Goal: Task Accomplishment & Management: Manage account settings

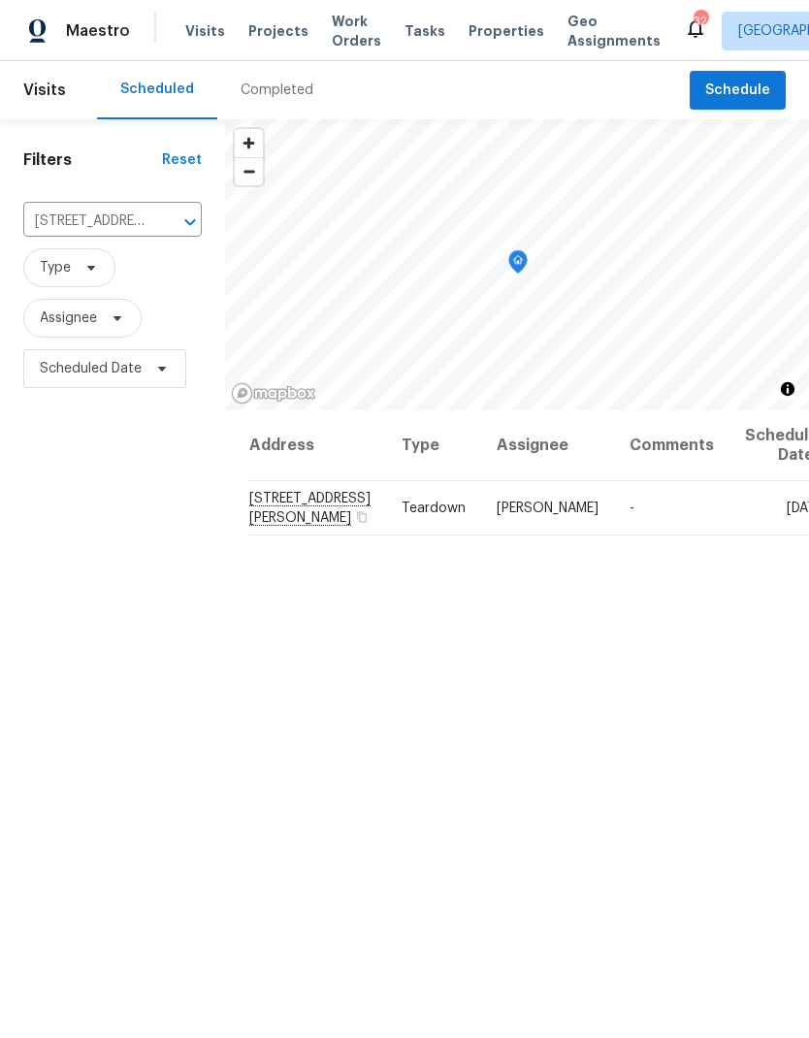
click at [165, 223] on icon "Clear" at bounding box center [165, 222] width 12 height 12
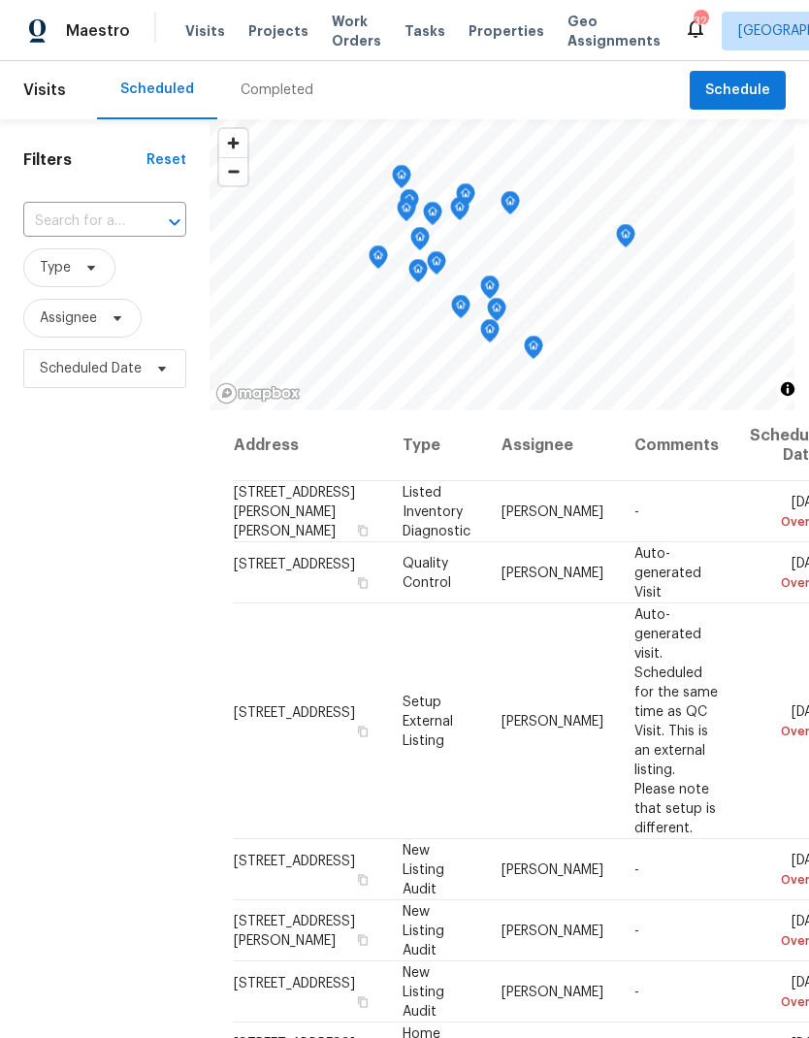
click at [127, 214] on input "text" at bounding box center [77, 222] width 109 height 30
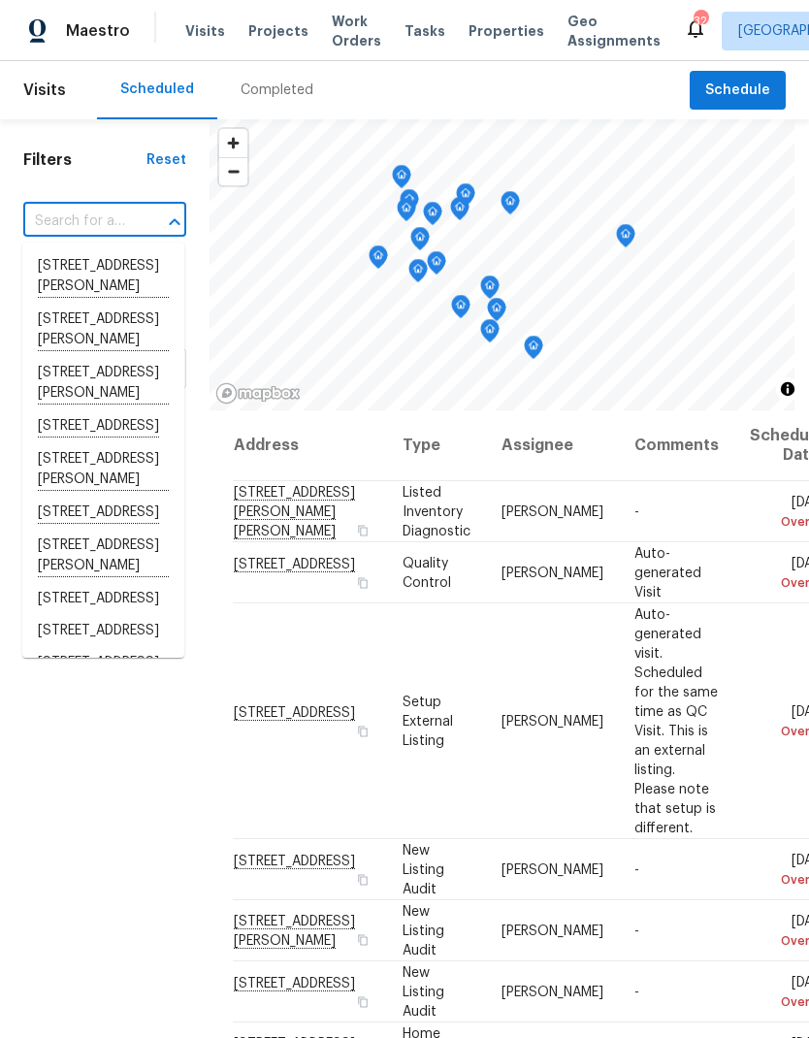
click at [120, 216] on input "text" at bounding box center [77, 222] width 109 height 30
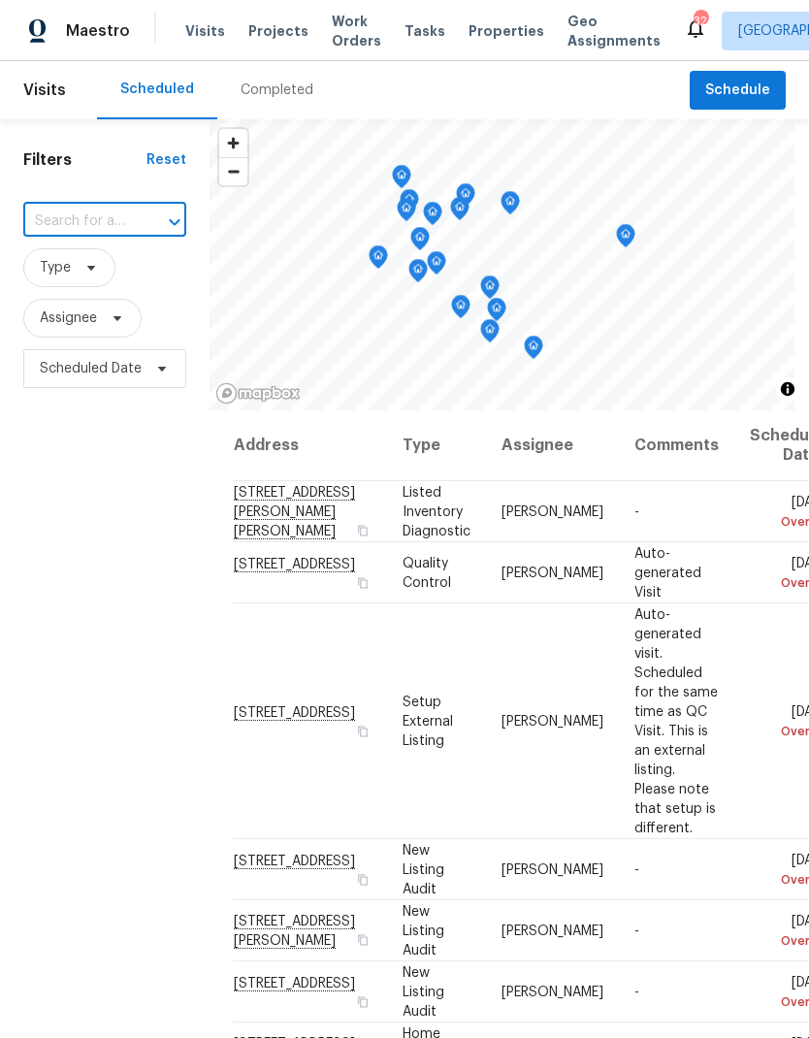
paste input "720 Crestwell Cir SW, Atlanta, GA 30331"
type input "720 Crestwell Cir SW, Atlanta, GA 30331"
click at [98, 276] on li "720 Crestwell Cir SW, Atlanta, GA 30331" at bounding box center [103, 266] width 162 height 32
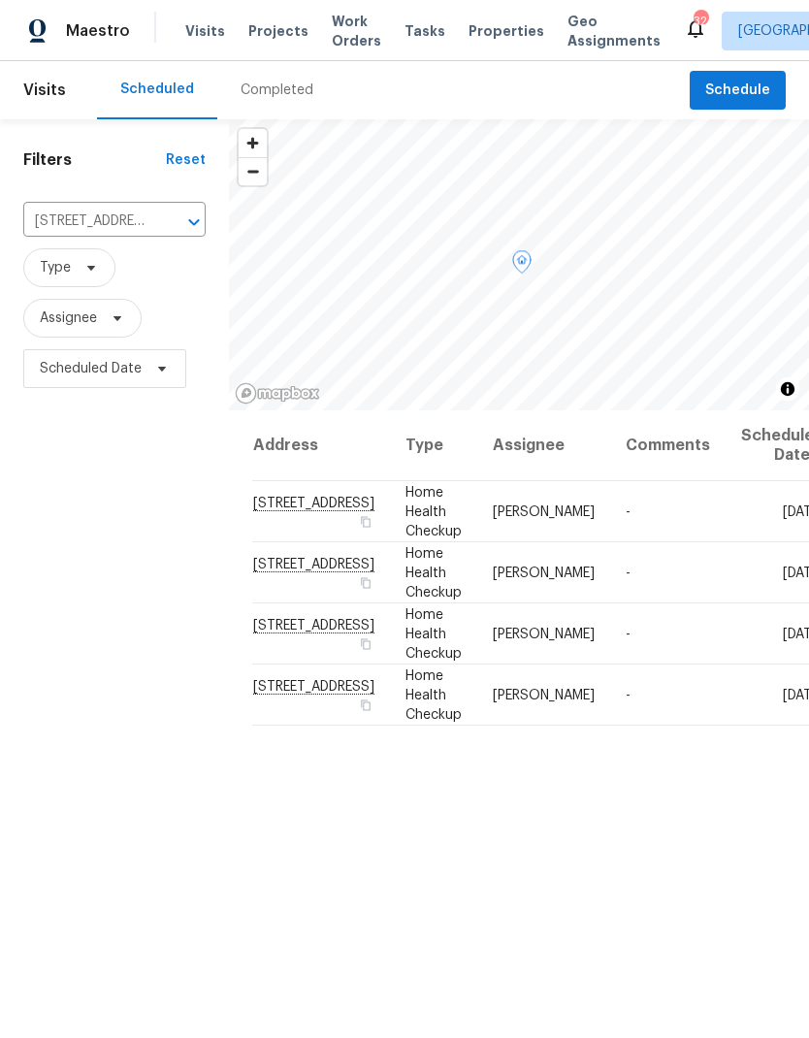
click at [0, 0] on icon at bounding box center [0, 0] width 0 height 0
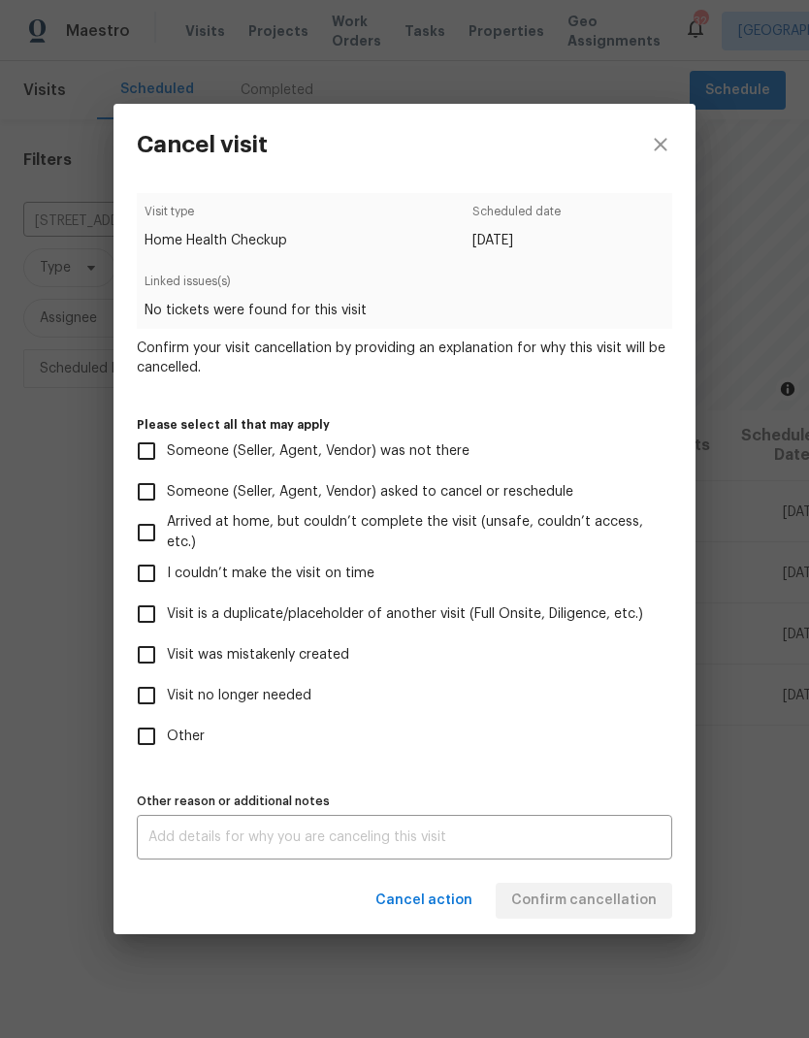
click at [152, 738] on input "Other" at bounding box center [146, 736] width 41 height 41
checkbox input "true"
click at [286, 841] on textarea at bounding box center [404, 838] width 512 height 14
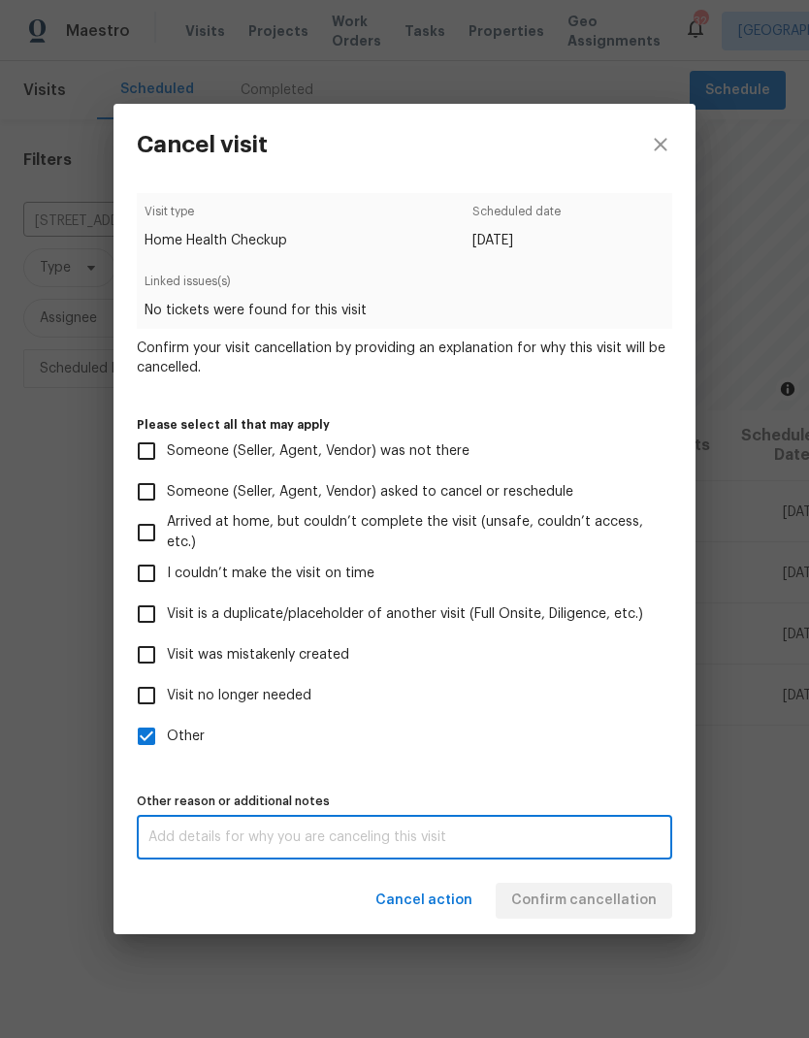
scroll to position [78, 0]
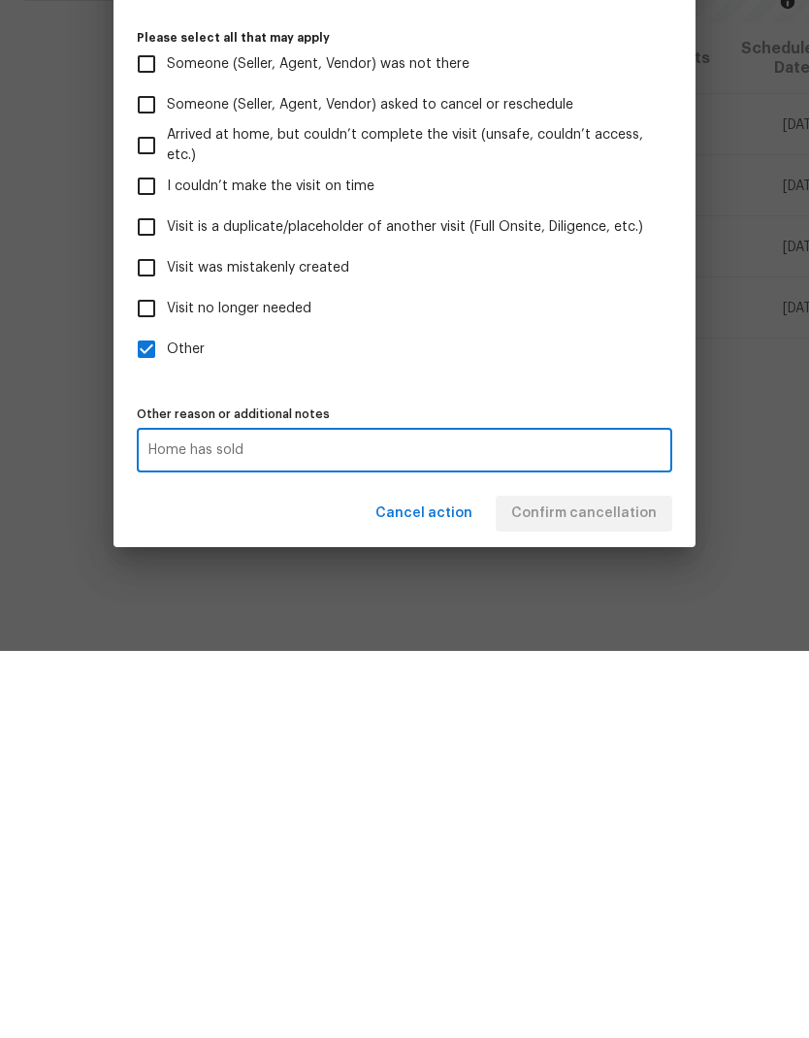
click at [171, 831] on textarea "Home has sold" at bounding box center [404, 838] width 512 height 14
type textarea "Home has sold"
click at [167, 815] on div "Home has sold x Other reason or additional notes" at bounding box center [405, 837] width 536 height 45
click at [573, 889] on span "Confirm cancellation" at bounding box center [584, 901] width 146 height 24
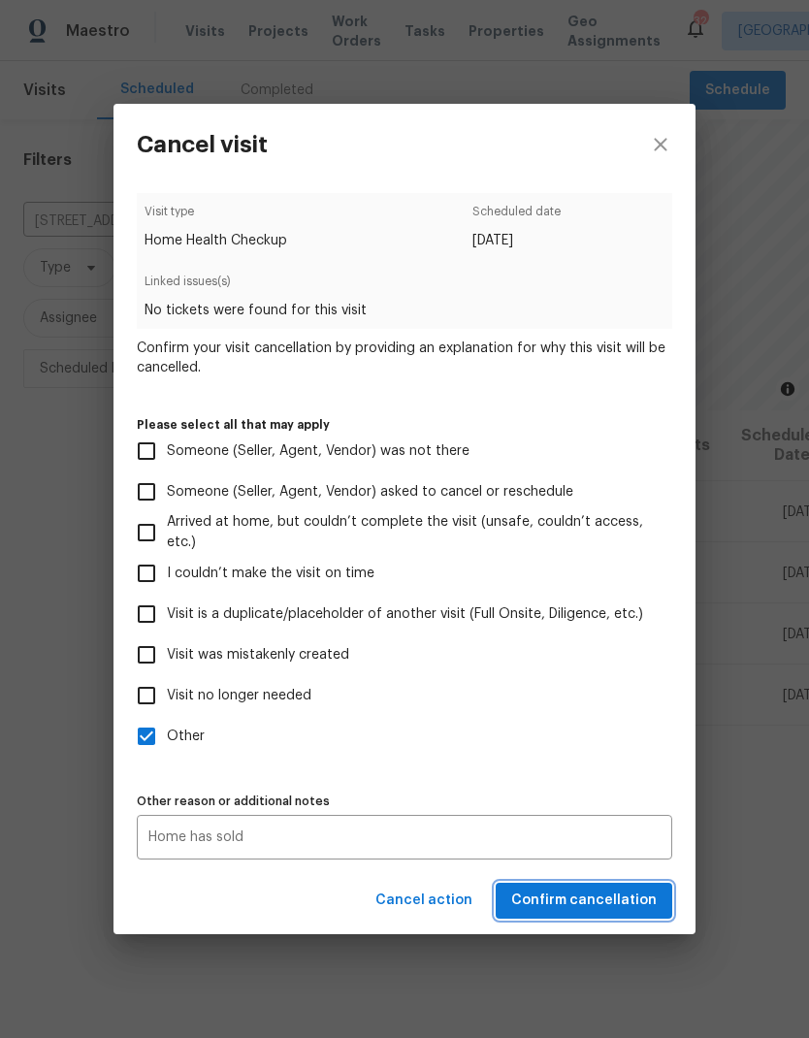
scroll to position [0, 0]
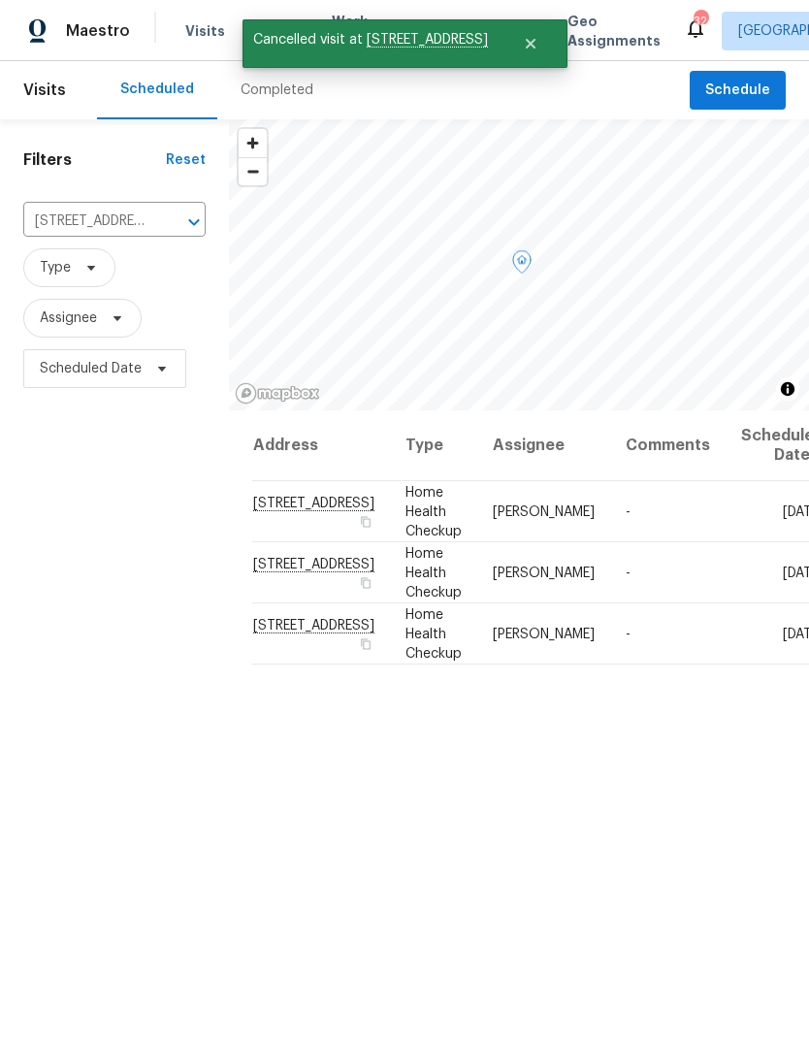
click at [0, 0] on icon at bounding box center [0, 0] width 0 height 0
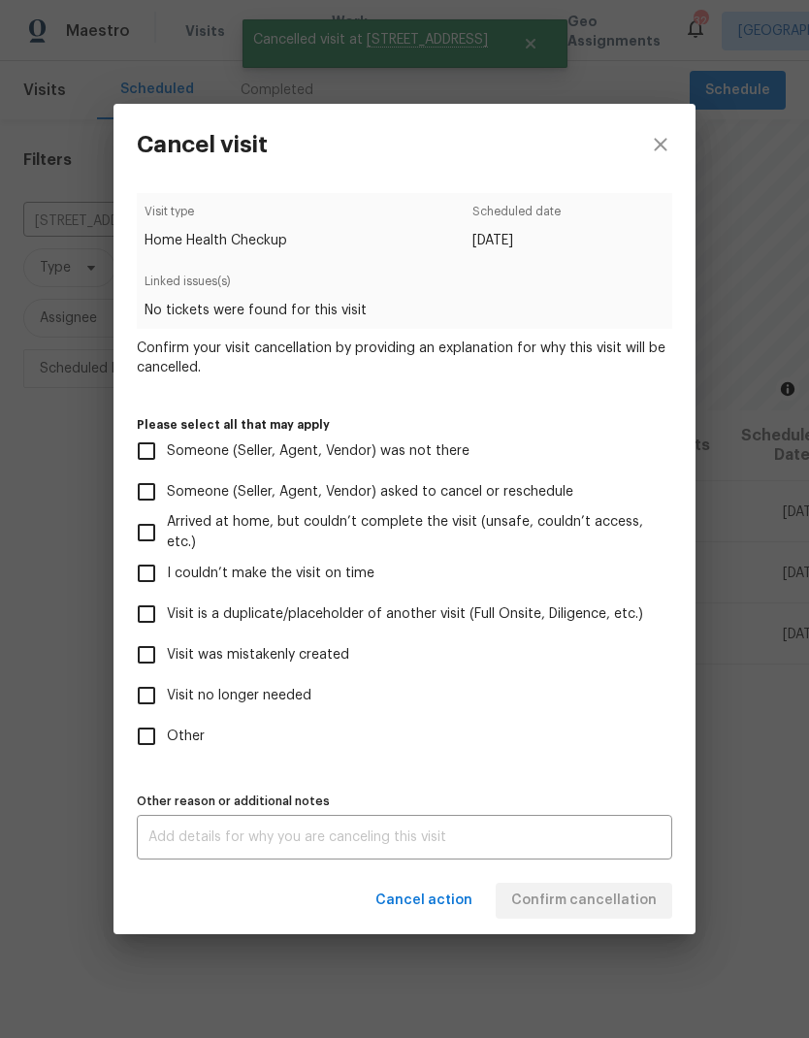
click at [153, 736] on input "Other" at bounding box center [146, 736] width 41 height 41
checkbox input "true"
click at [274, 844] on textarea at bounding box center [404, 838] width 512 height 14
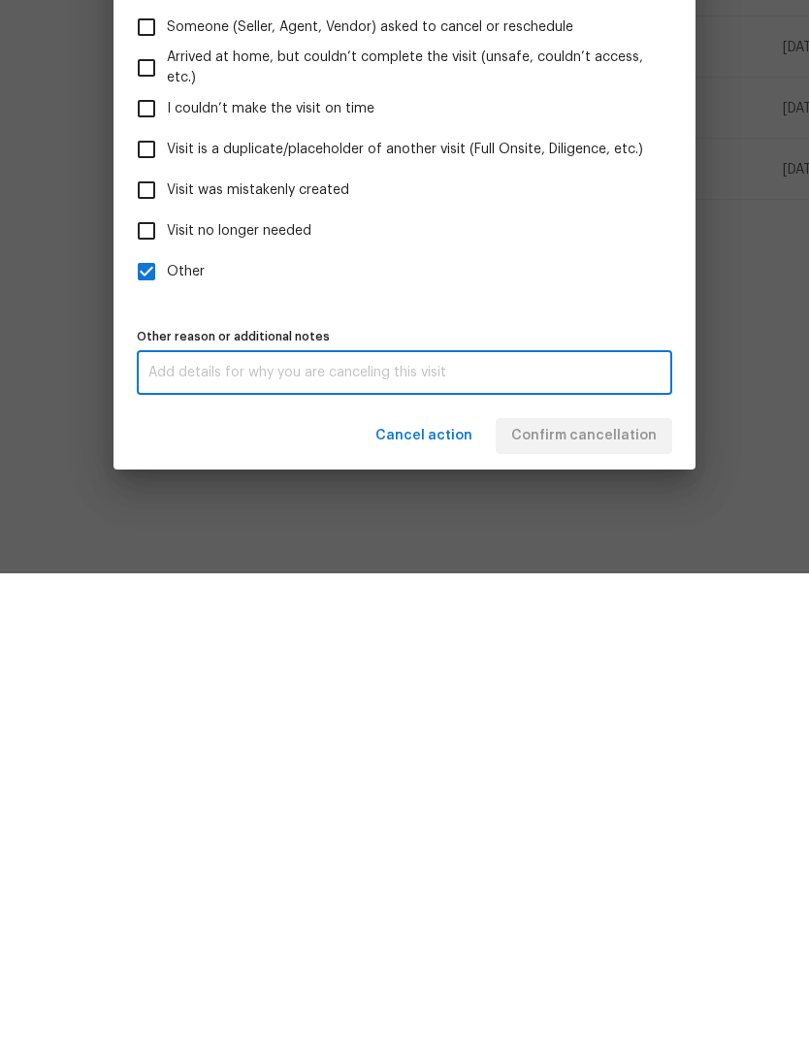
scroll to position [78, 0]
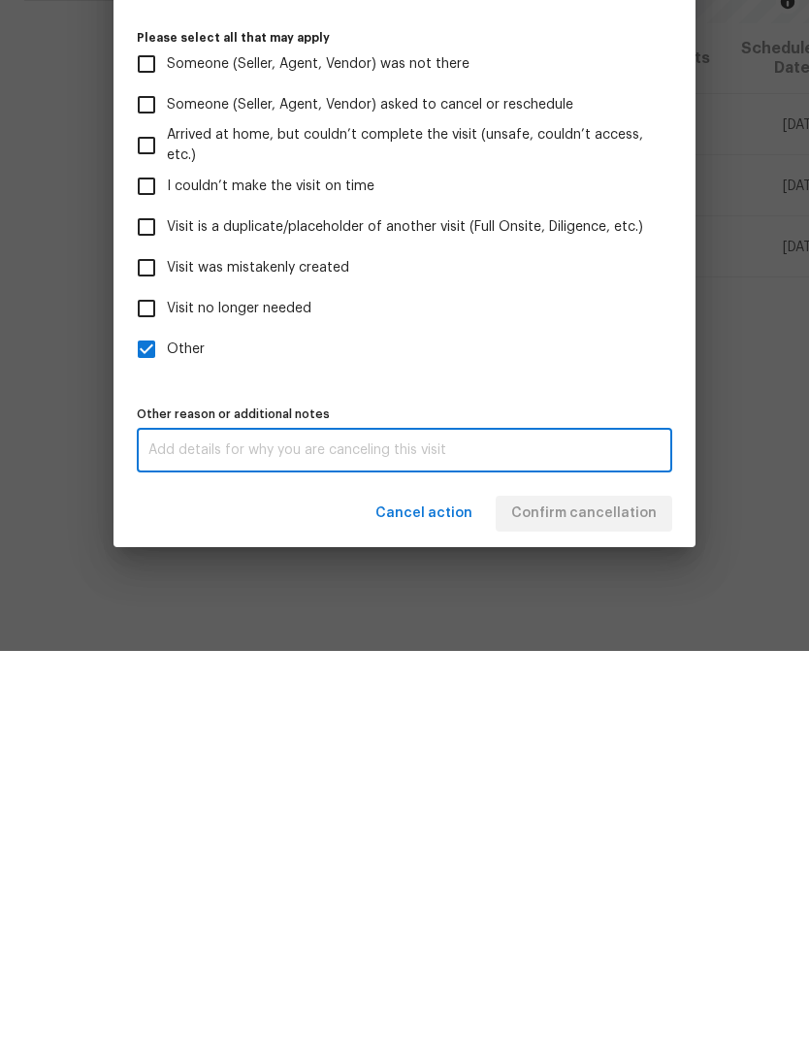
click at [276, 831] on textarea at bounding box center [404, 838] width 512 height 14
paste textarea "Home has sold"
type textarea "Home has sold"
click at [589, 867] on div "Cancel action Confirm cancellation" at bounding box center [405, 900] width 582 height 67
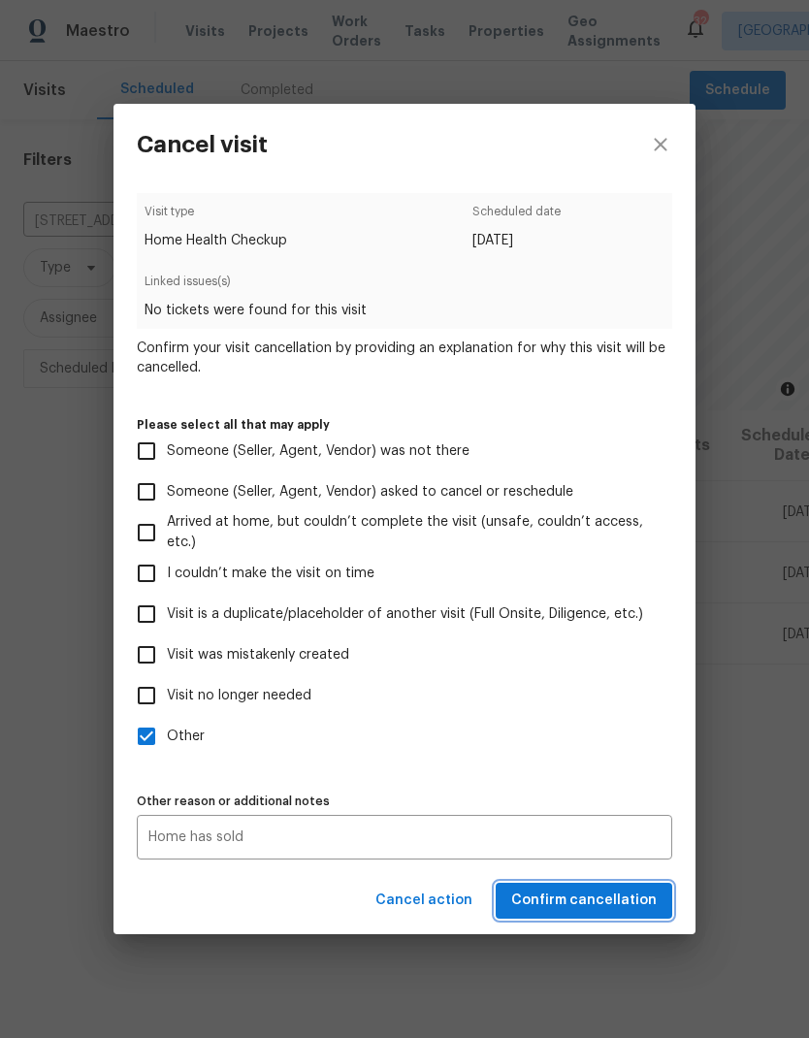
click at [630, 900] on span "Confirm cancellation" at bounding box center [584, 901] width 146 height 24
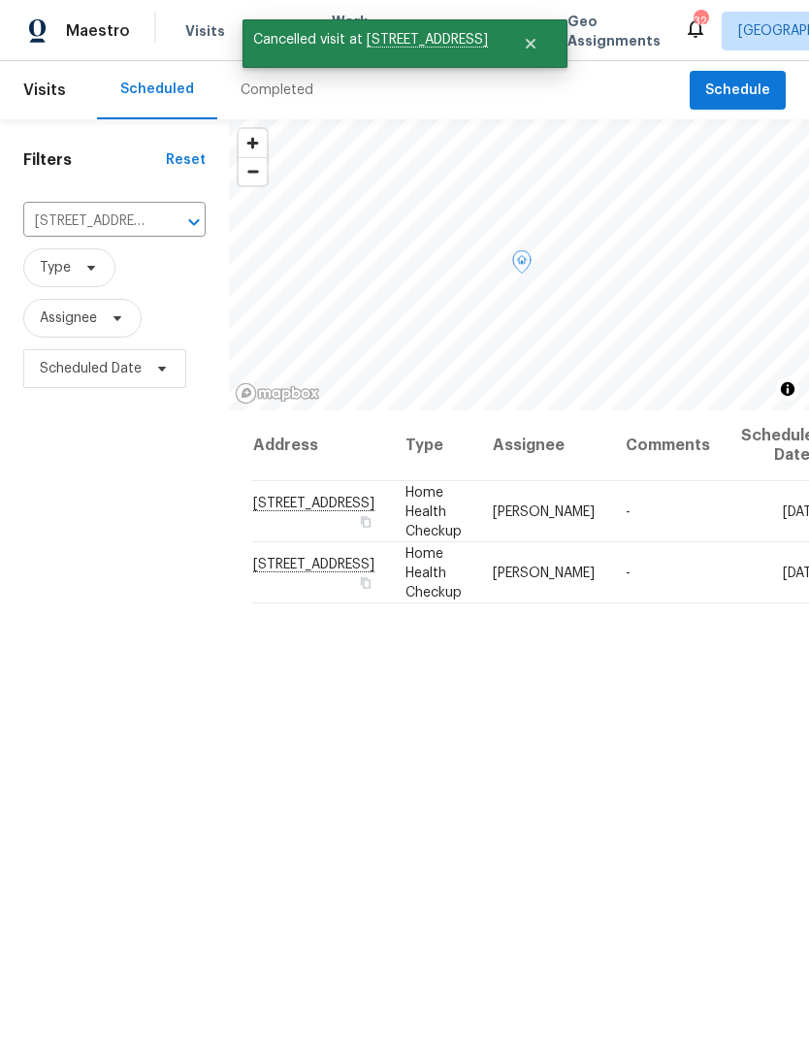
click at [0, 0] on icon at bounding box center [0, 0] width 0 height 0
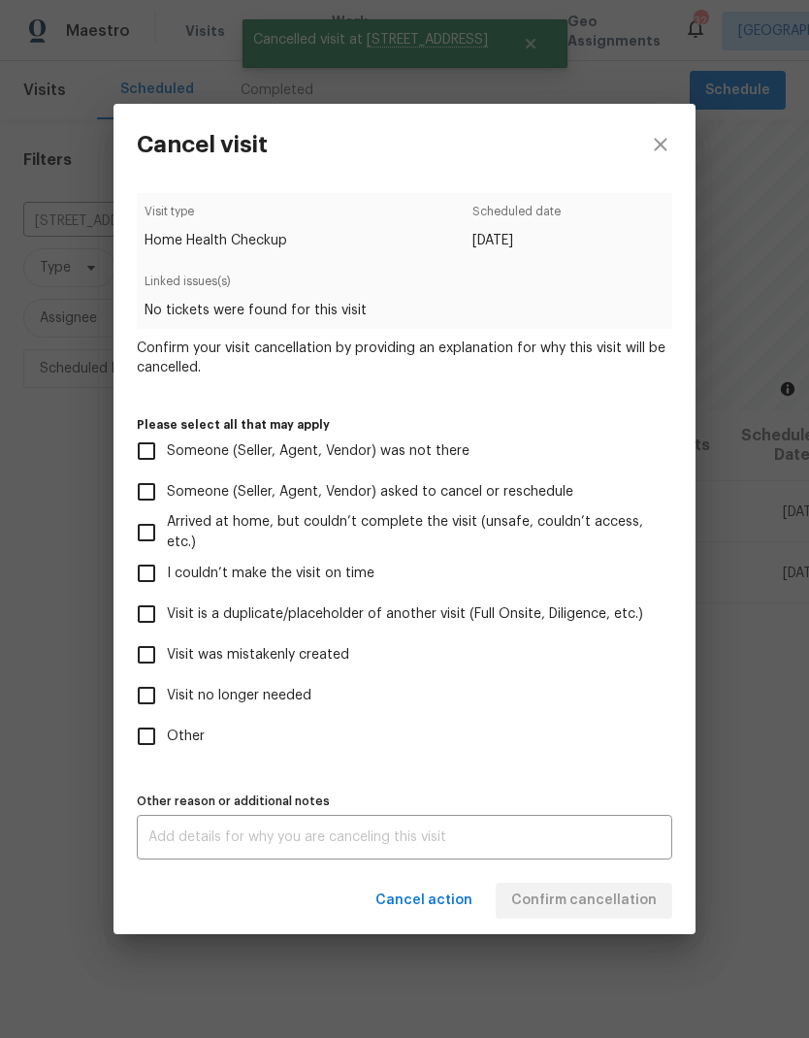
click at [151, 733] on input "Other" at bounding box center [146, 736] width 41 height 41
checkbox input "true"
click at [270, 836] on textarea at bounding box center [404, 838] width 512 height 14
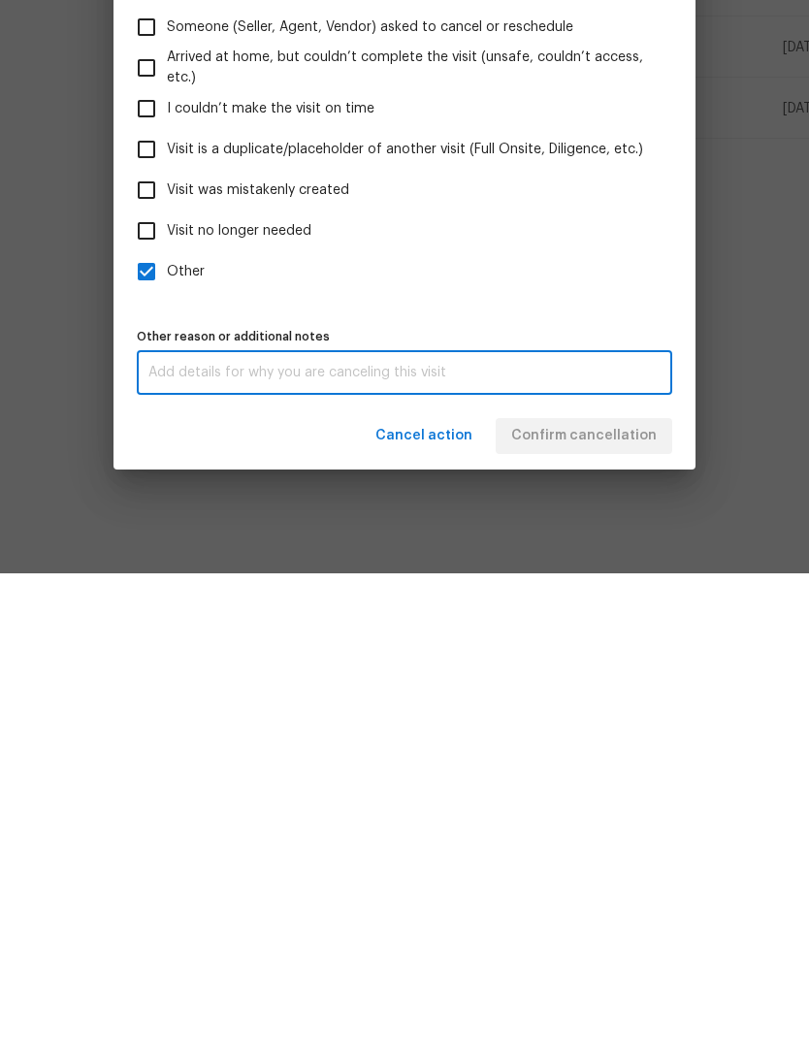
scroll to position [78, 0]
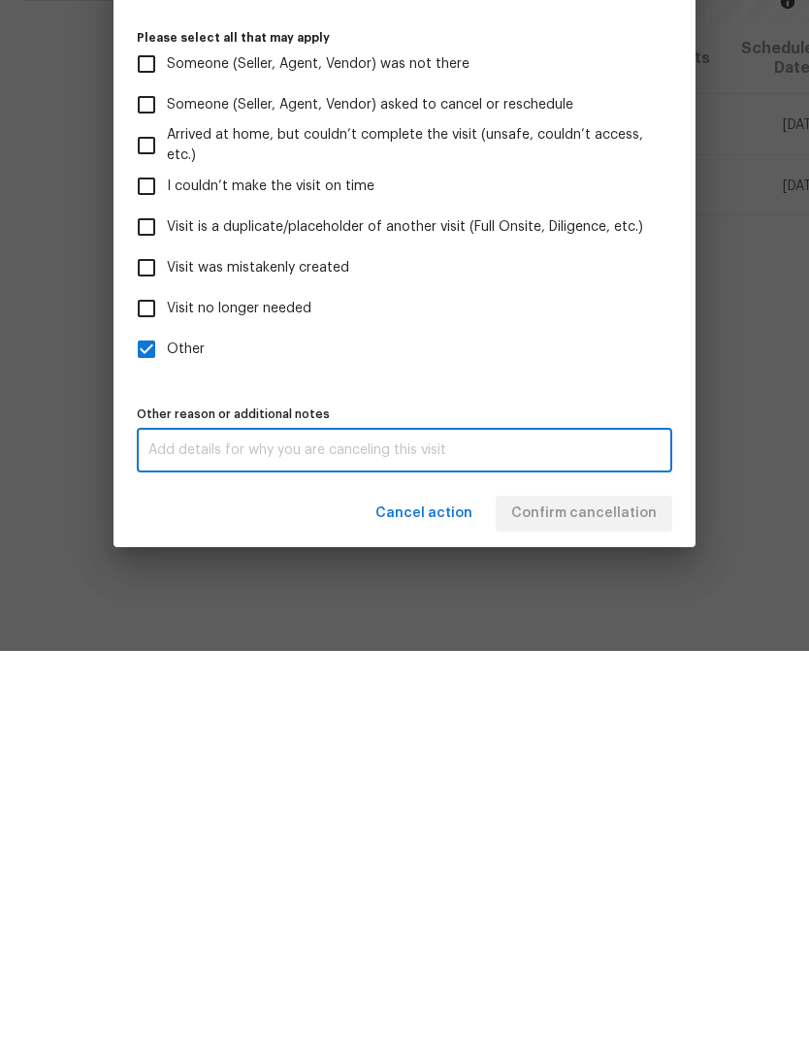
click at [283, 831] on textarea at bounding box center [404, 838] width 512 height 14
paste textarea "Home has sold"
type textarea "Home has sold"
click at [588, 867] on div "Cancel action Confirm cancellation" at bounding box center [405, 900] width 582 height 67
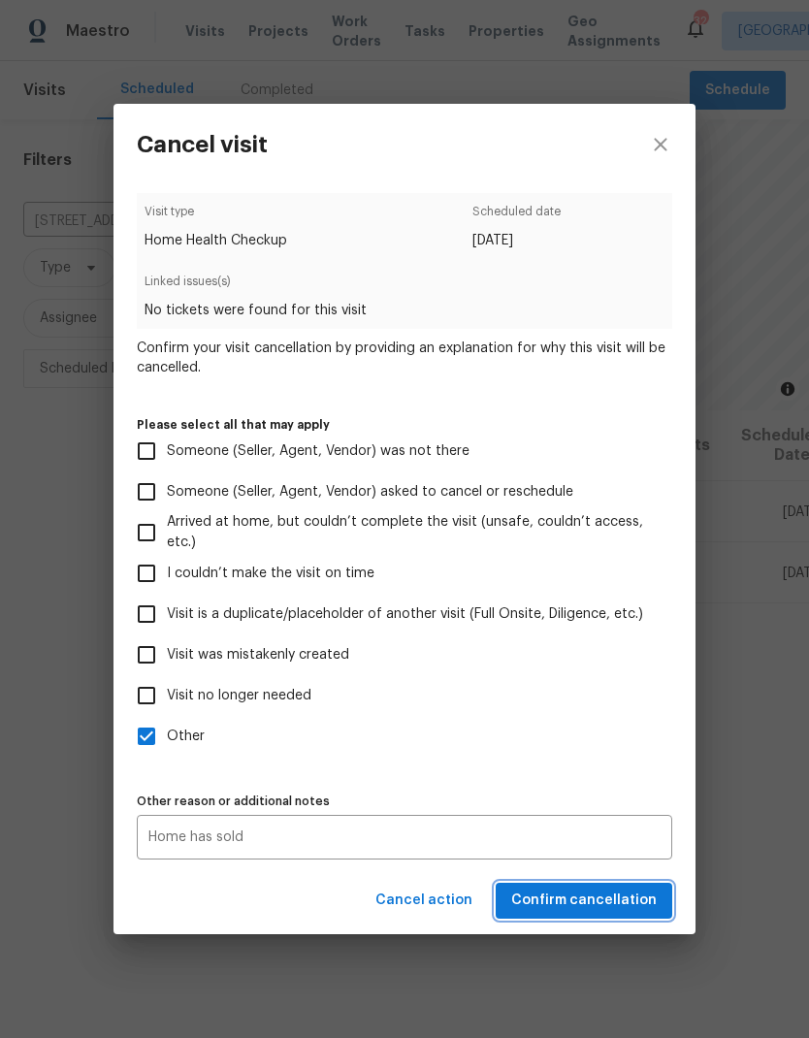
click at [628, 907] on span "Confirm cancellation" at bounding box center [584, 901] width 146 height 24
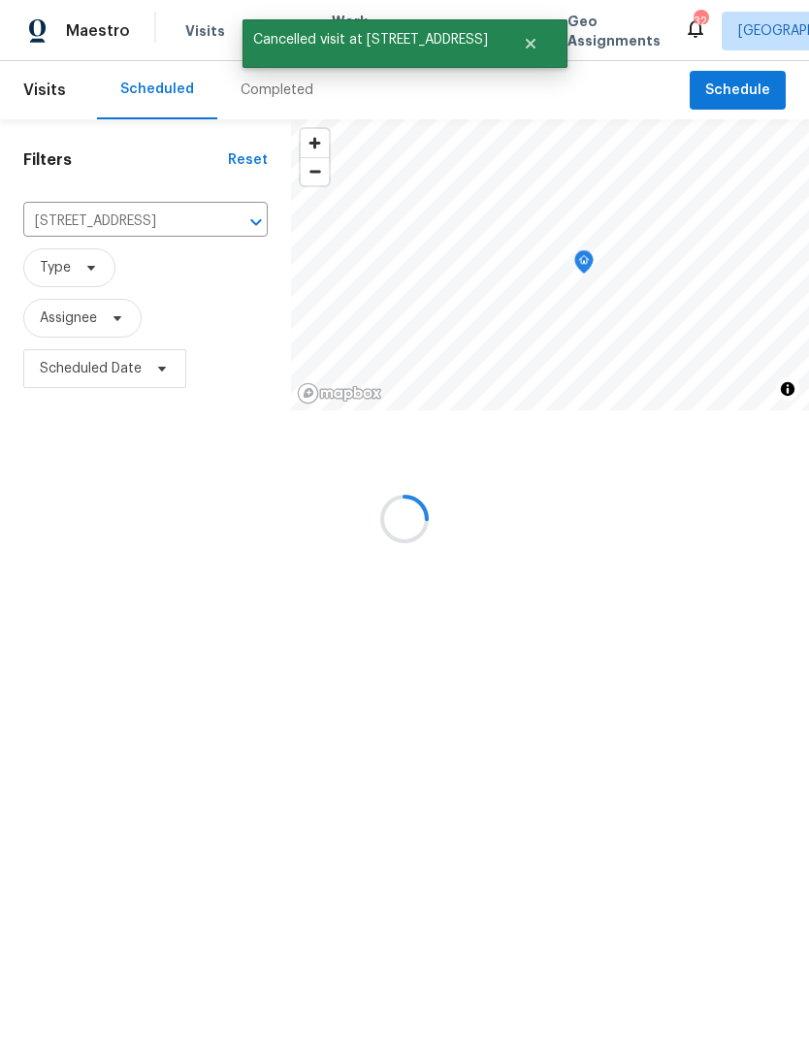
scroll to position [0, 0]
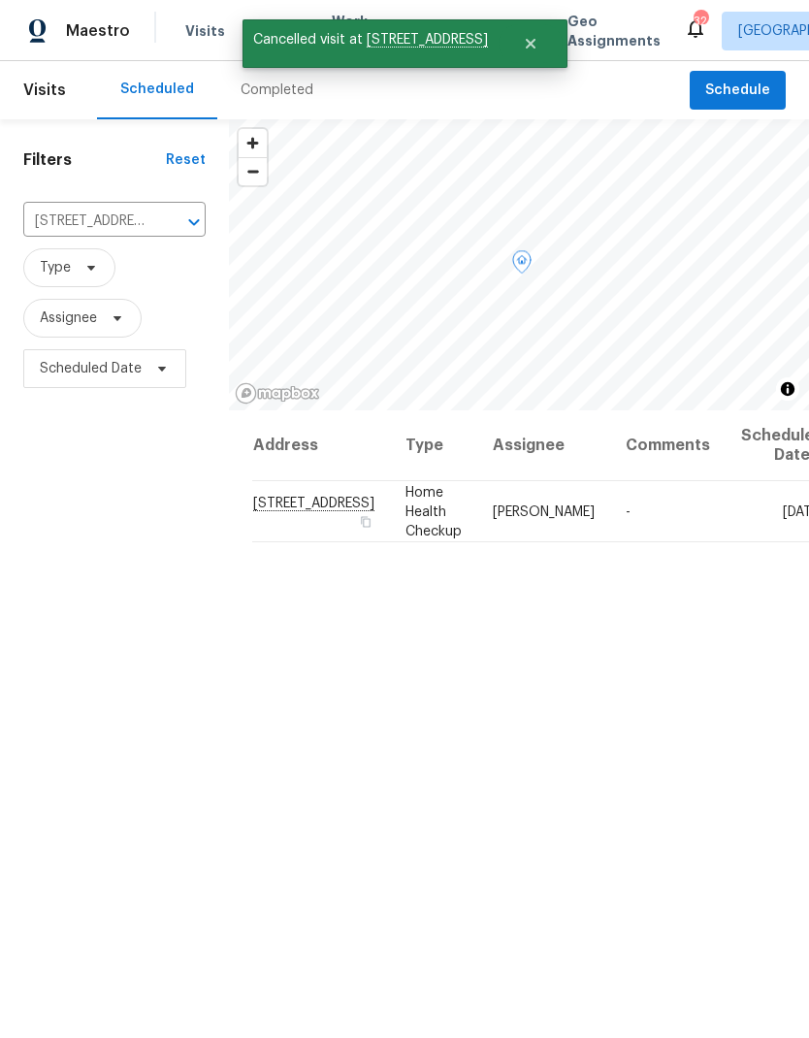
click at [0, 0] on icon at bounding box center [0, 0] width 0 height 0
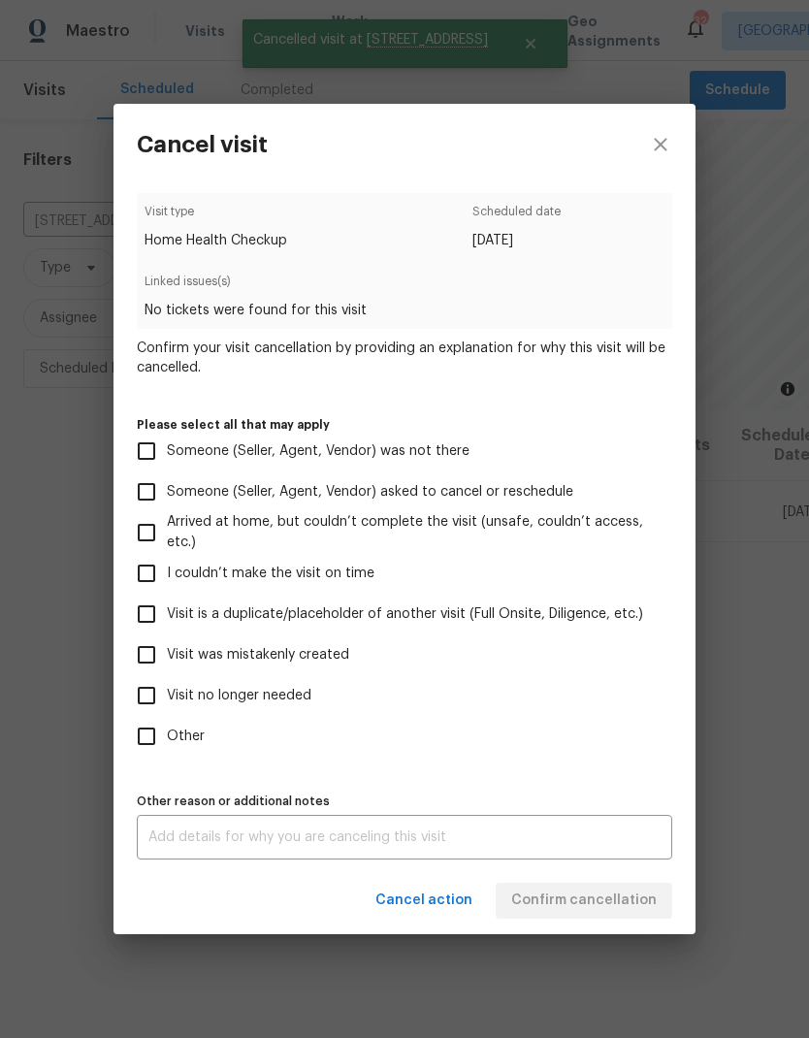
click at [152, 740] on input "Other" at bounding box center [146, 736] width 41 height 41
checkbox input "true"
click at [274, 835] on textarea at bounding box center [404, 838] width 512 height 14
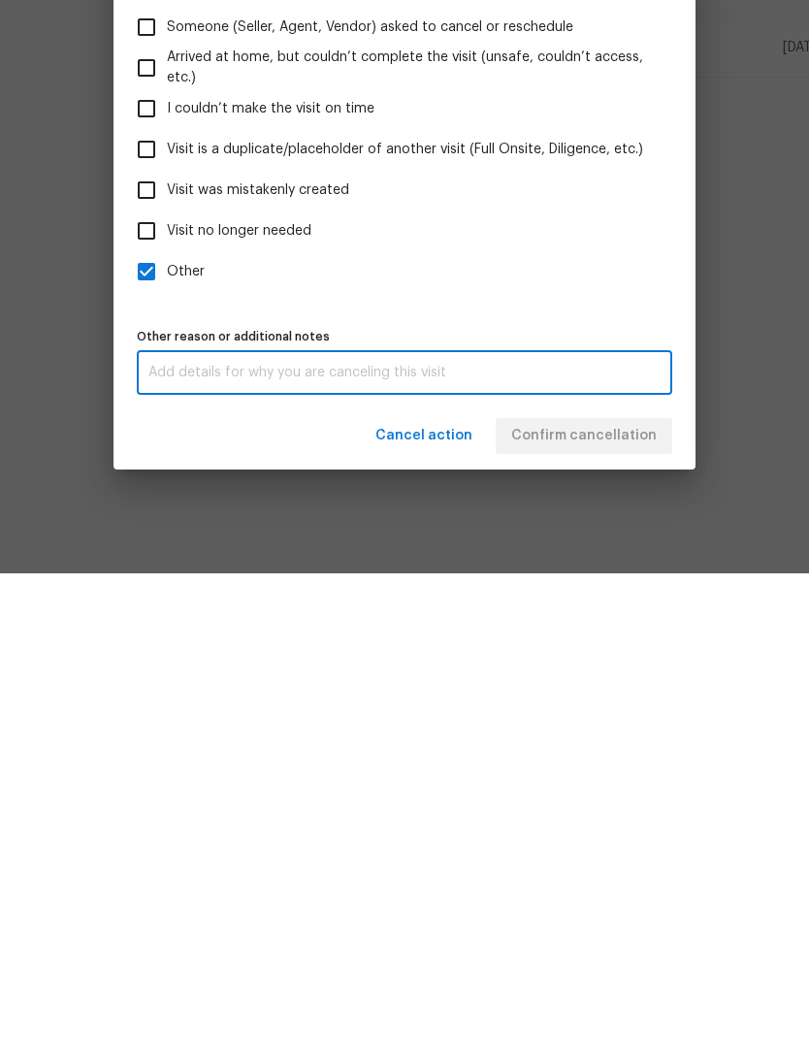
scroll to position [78, 0]
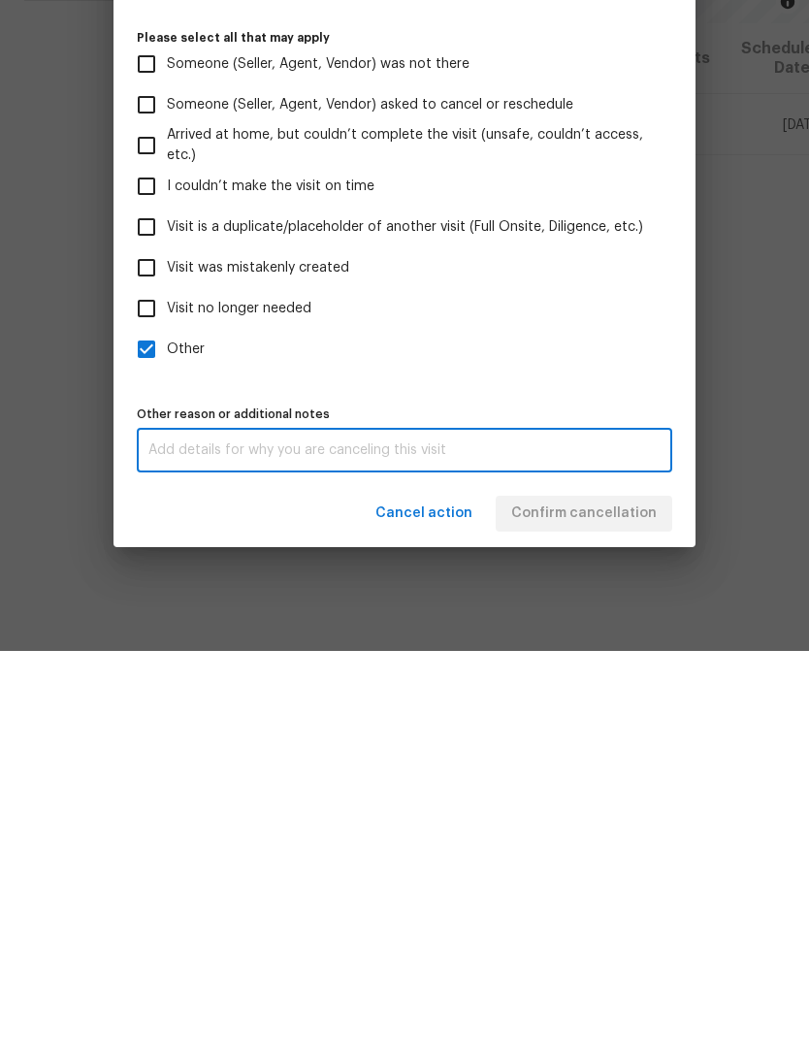
click at [313, 831] on textarea at bounding box center [404, 838] width 512 height 14
paste textarea "Home has sold"
type textarea "Home has sold"
click at [587, 867] on div "Cancel action Confirm cancellation" at bounding box center [405, 900] width 582 height 67
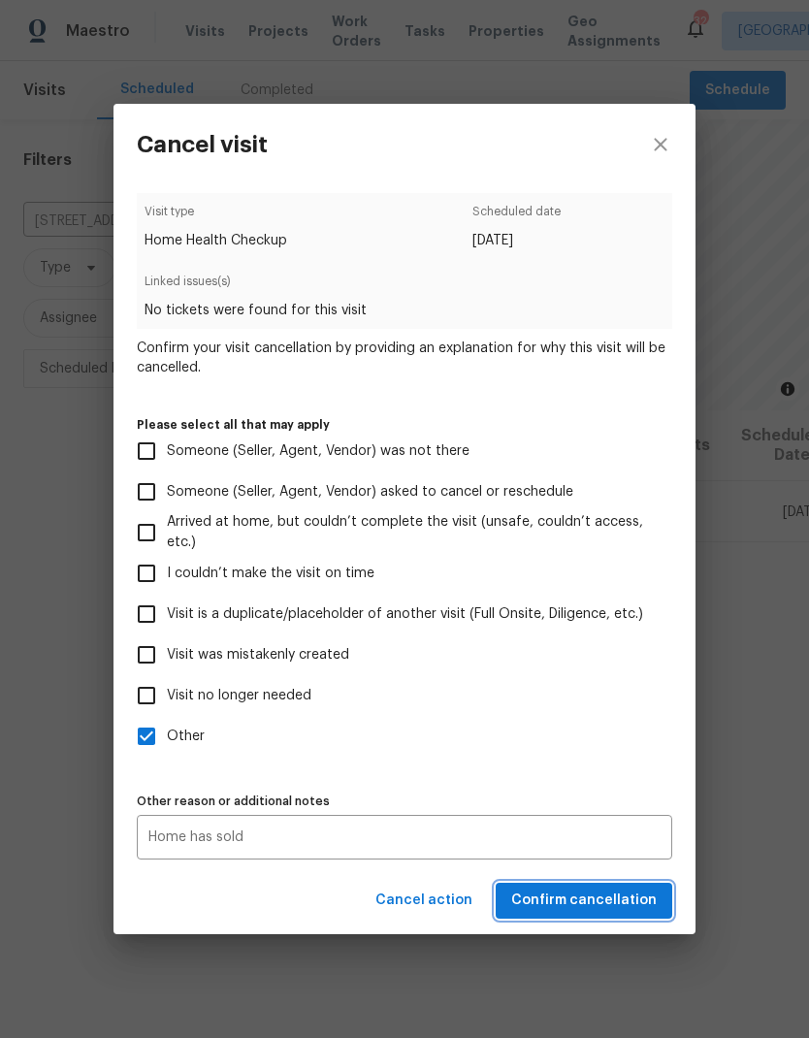
click at [608, 899] on span "Confirm cancellation" at bounding box center [584, 901] width 146 height 24
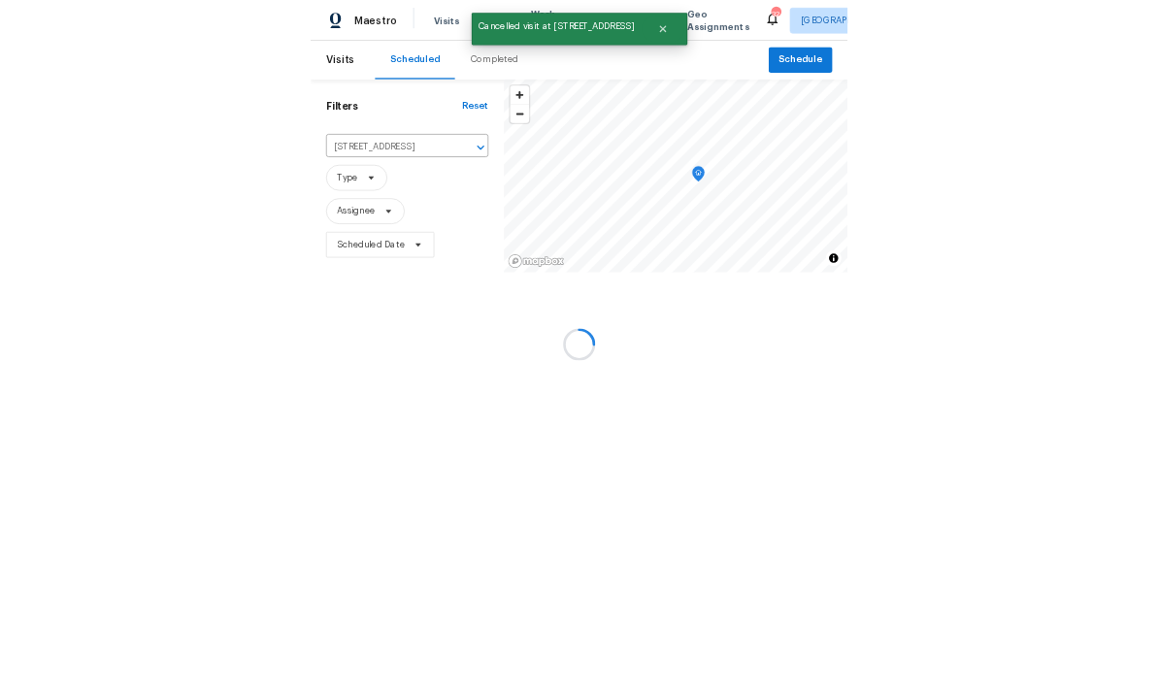
scroll to position [0, 0]
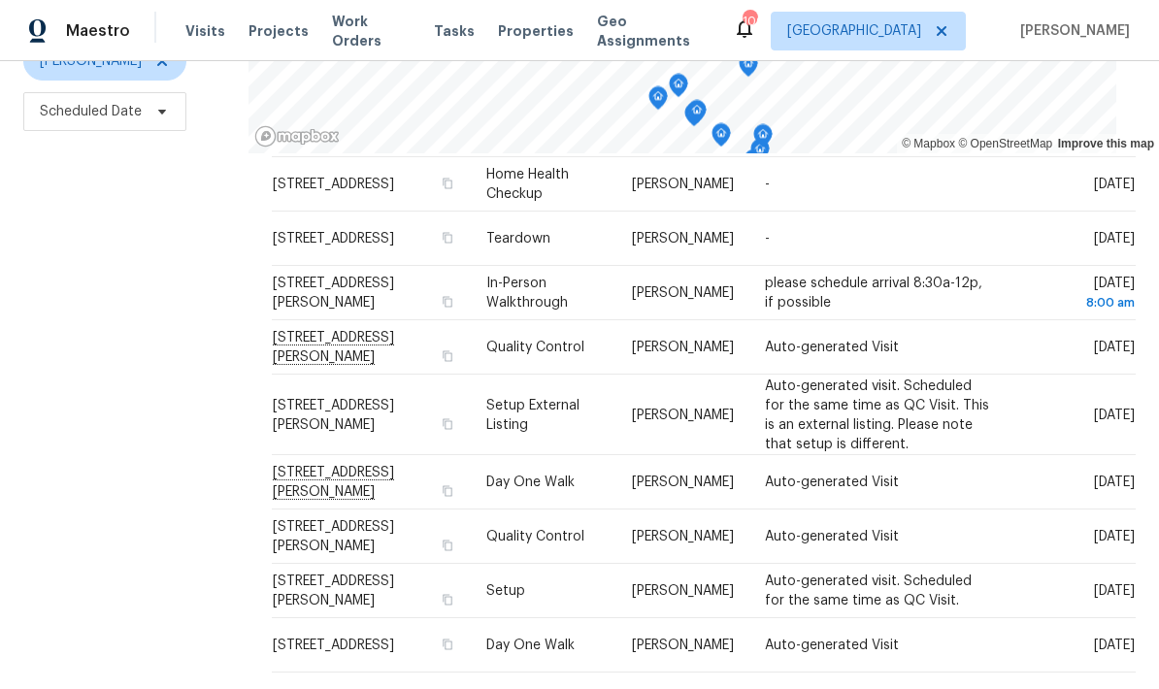
scroll to position [340, 0]
click at [0, 0] on icon at bounding box center [0, 0] width 0 height 0
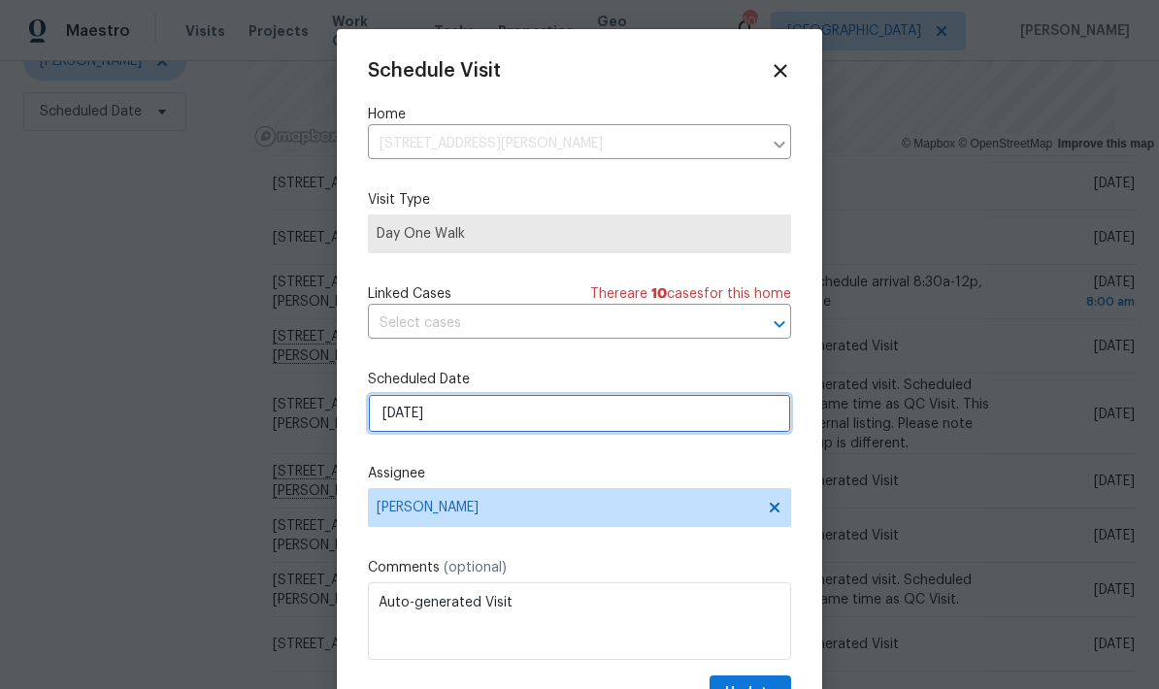
click at [507, 425] on input "[DATE]" at bounding box center [579, 413] width 423 height 39
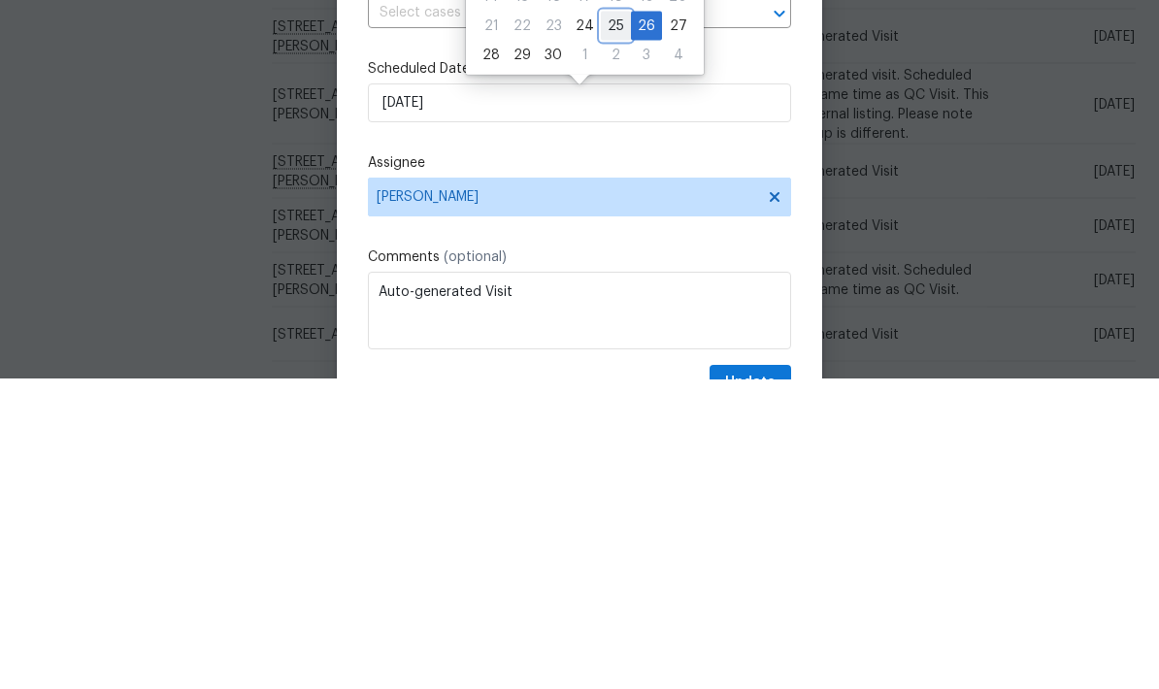
click at [609, 322] on div "25" at bounding box center [616, 335] width 30 height 27
type input "9/25/2025"
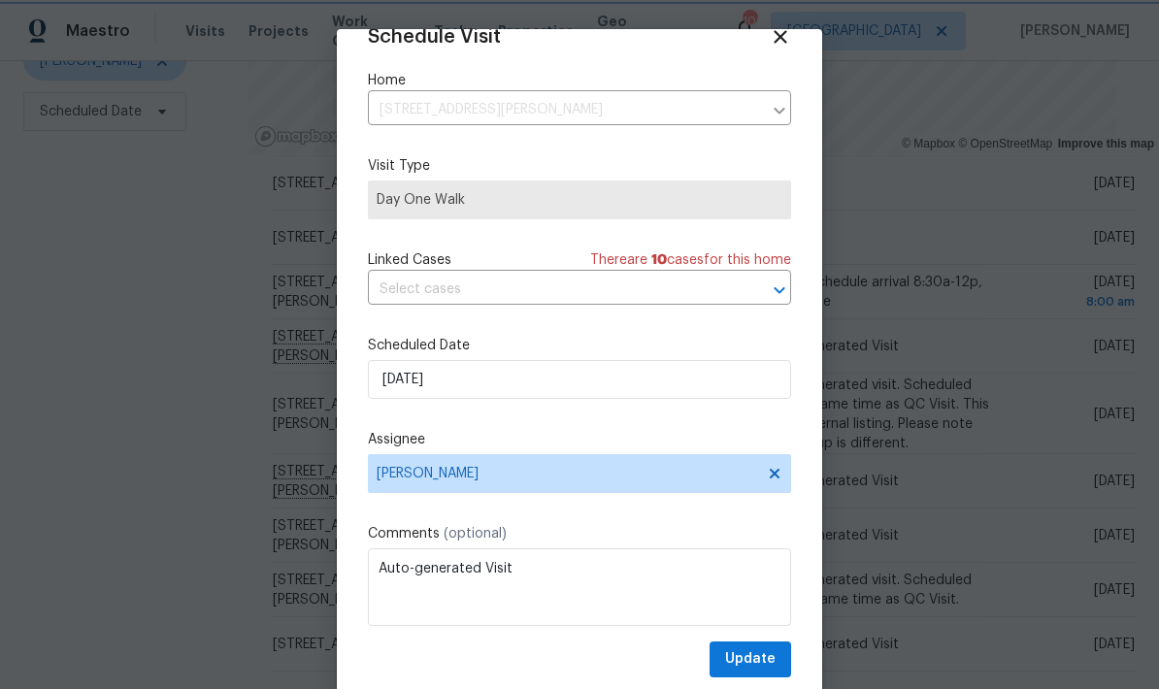
scroll to position [38, 0]
click at [778, 658] on button "Update" at bounding box center [750, 659] width 82 height 36
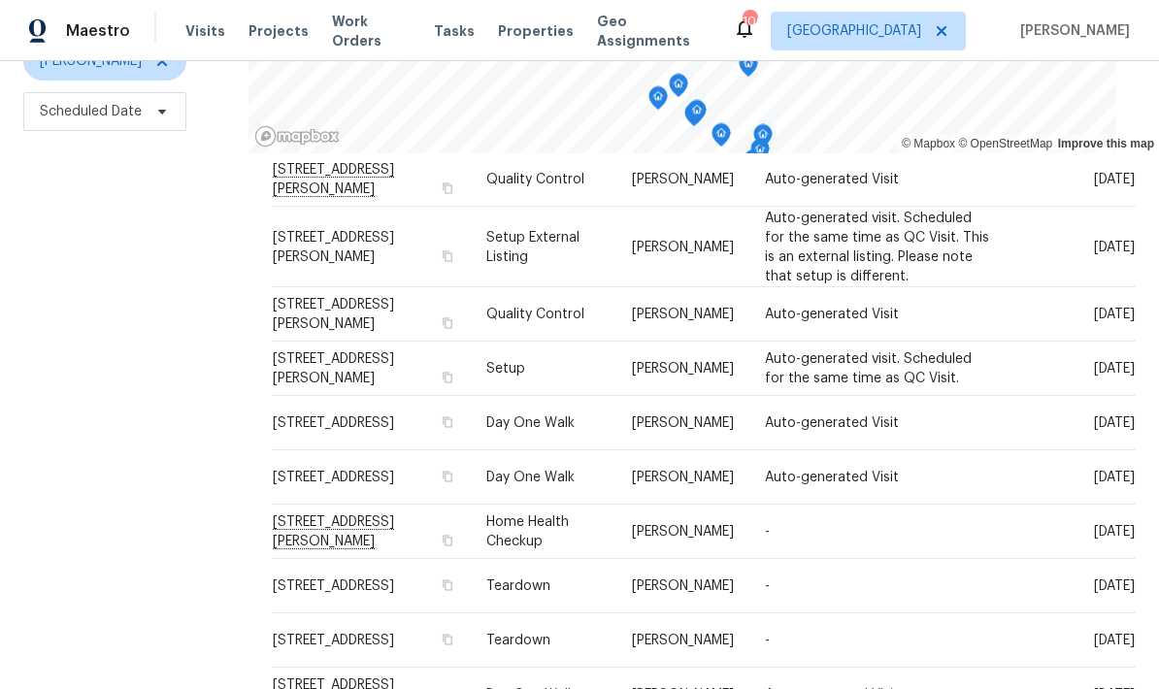
scroll to position [563, 0]
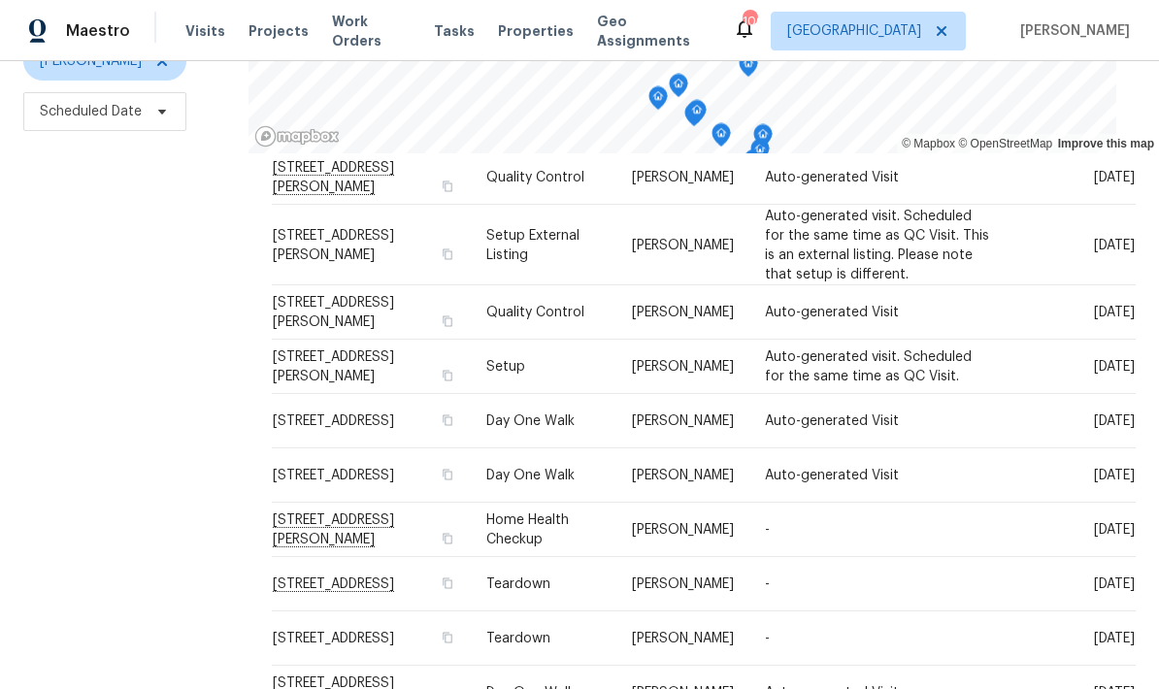
click at [0, 0] on div at bounding box center [0, 0] width 0 height 0
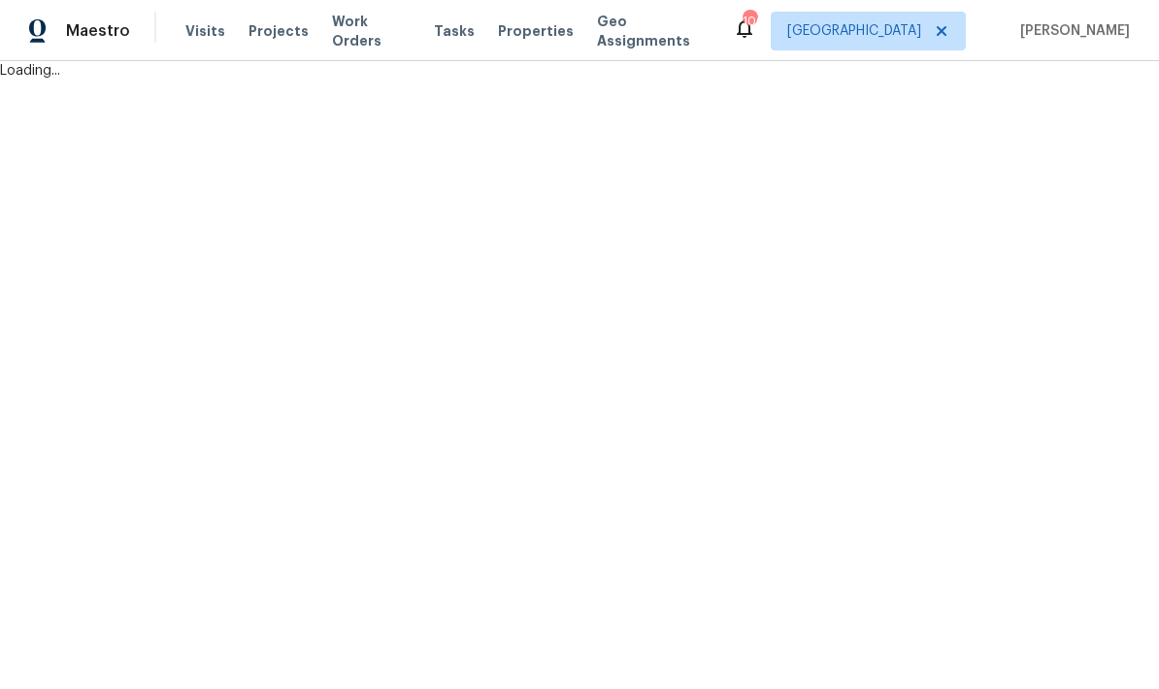
click at [1087, 81] on html "Maestro Visits Projects Work Orders Tasks Properties Geo Assignments 100 Atlant…" at bounding box center [579, 40] width 1159 height 81
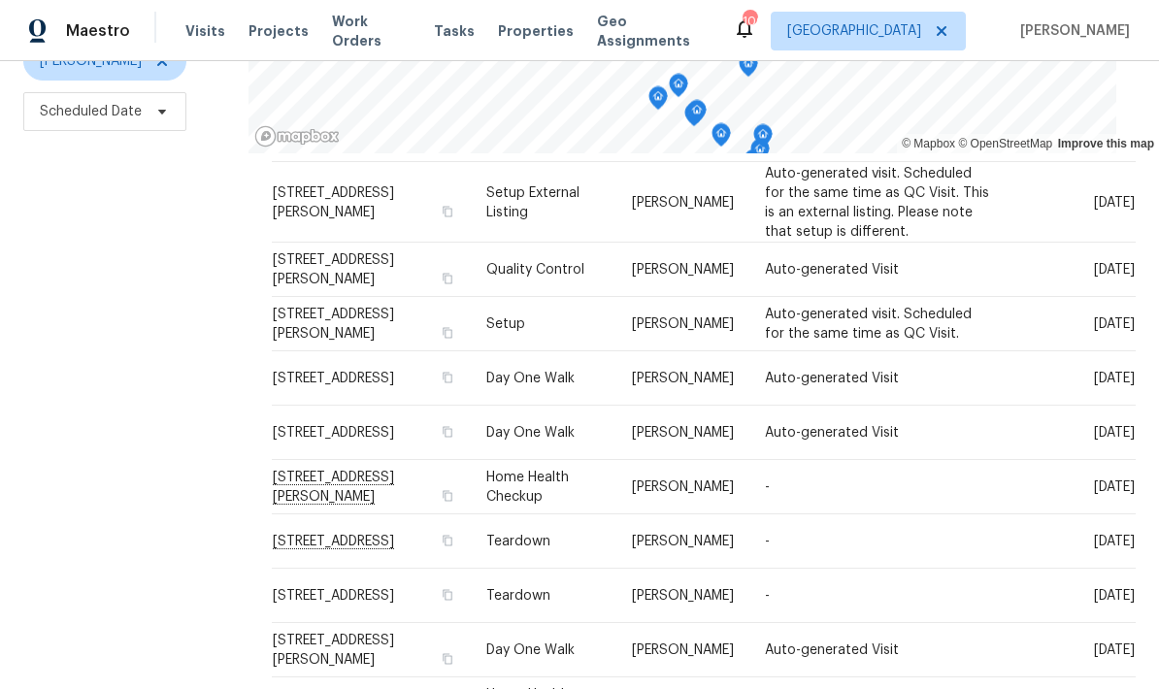
scroll to position [606, 0]
click at [0, 0] on icon at bounding box center [0, 0] width 0 height 0
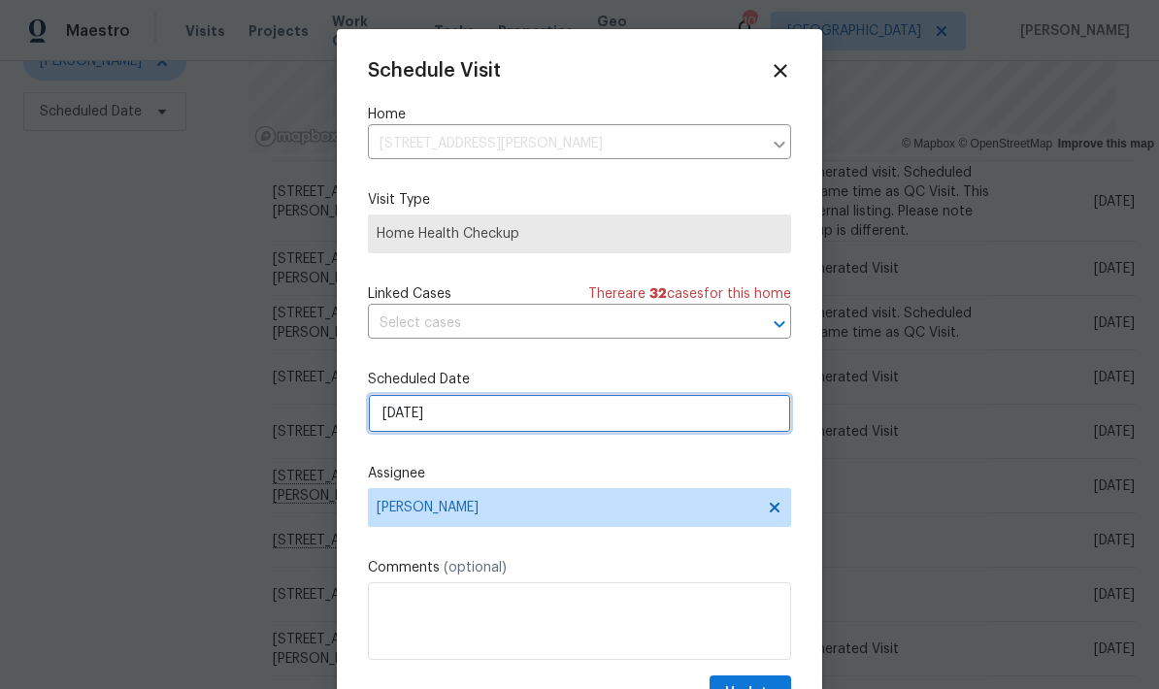
click at [581, 422] on input "[DATE]" at bounding box center [579, 413] width 423 height 39
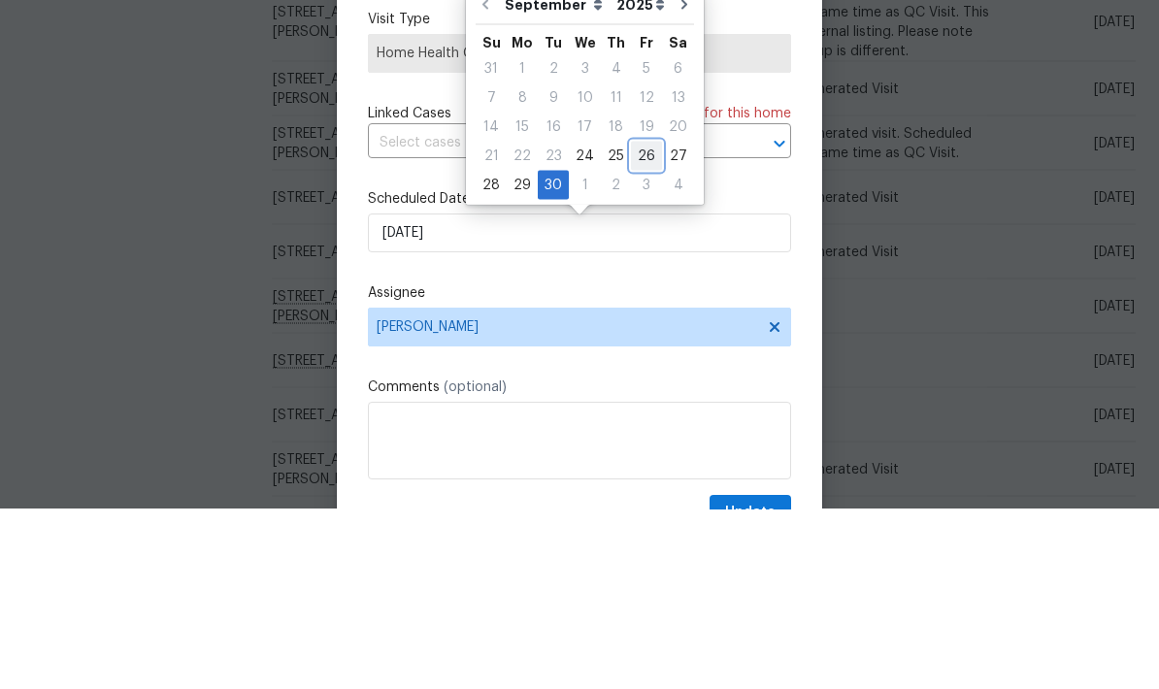
click at [635, 322] on div "26" at bounding box center [646, 335] width 31 height 27
type input "[DATE]"
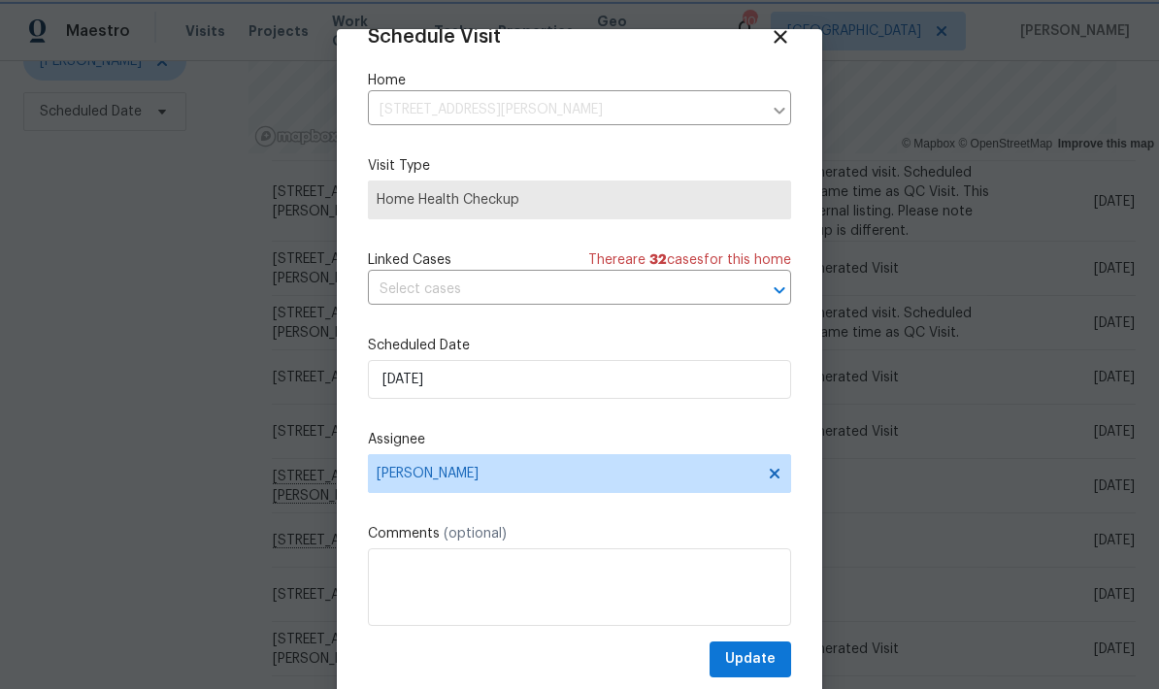
scroll to position [38, 0]
click at [782, 650] on button "Update" at bounding box center [750, 659] width 82 height 36
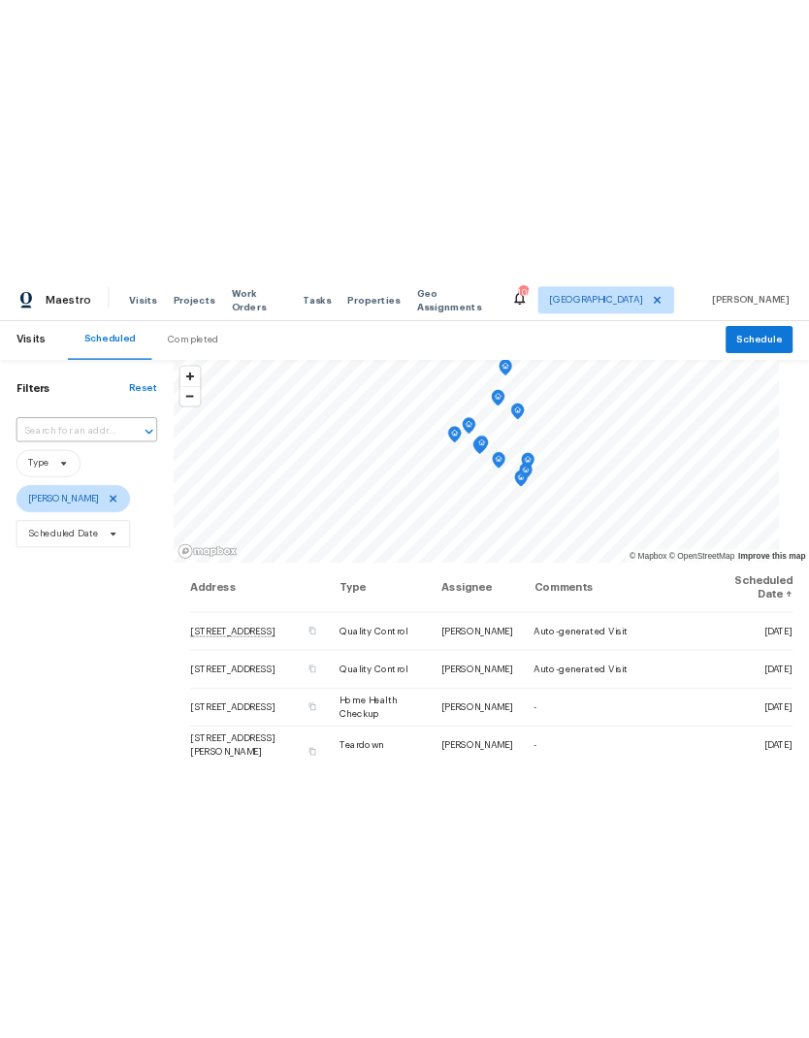
scroll to position [0, 0]
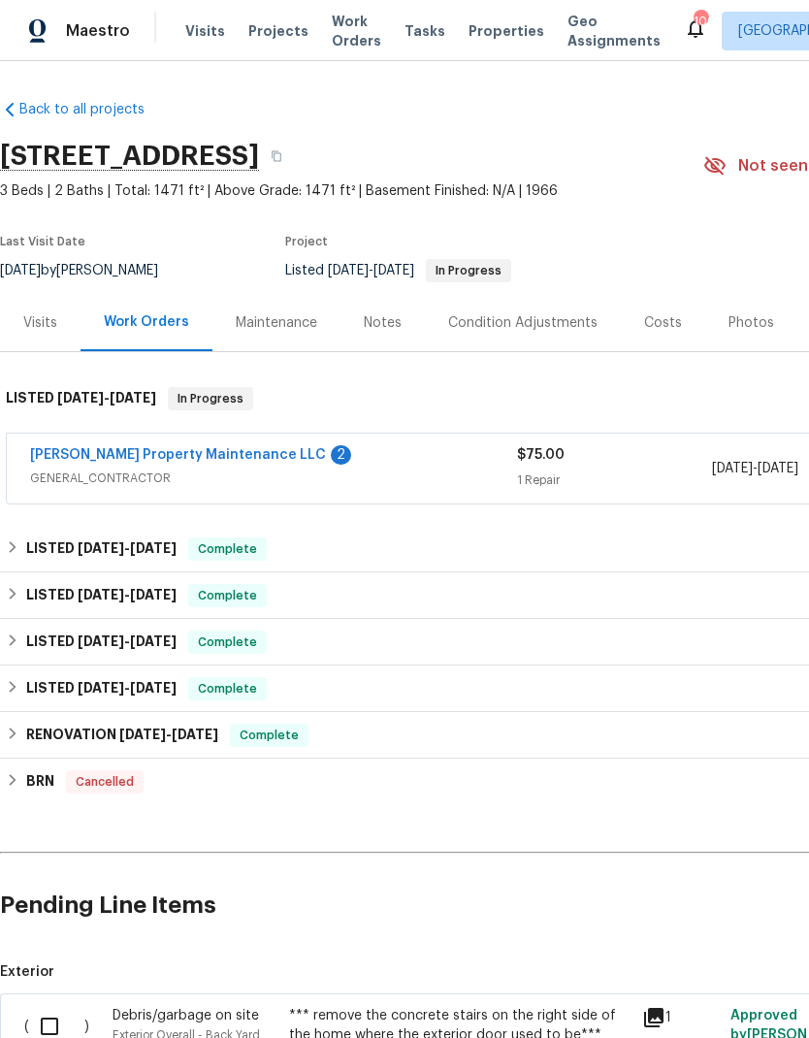
click at [204, 455] on link "Glen Property Maintenance LLC" at bounding box center [178, 455] width 296 height 14
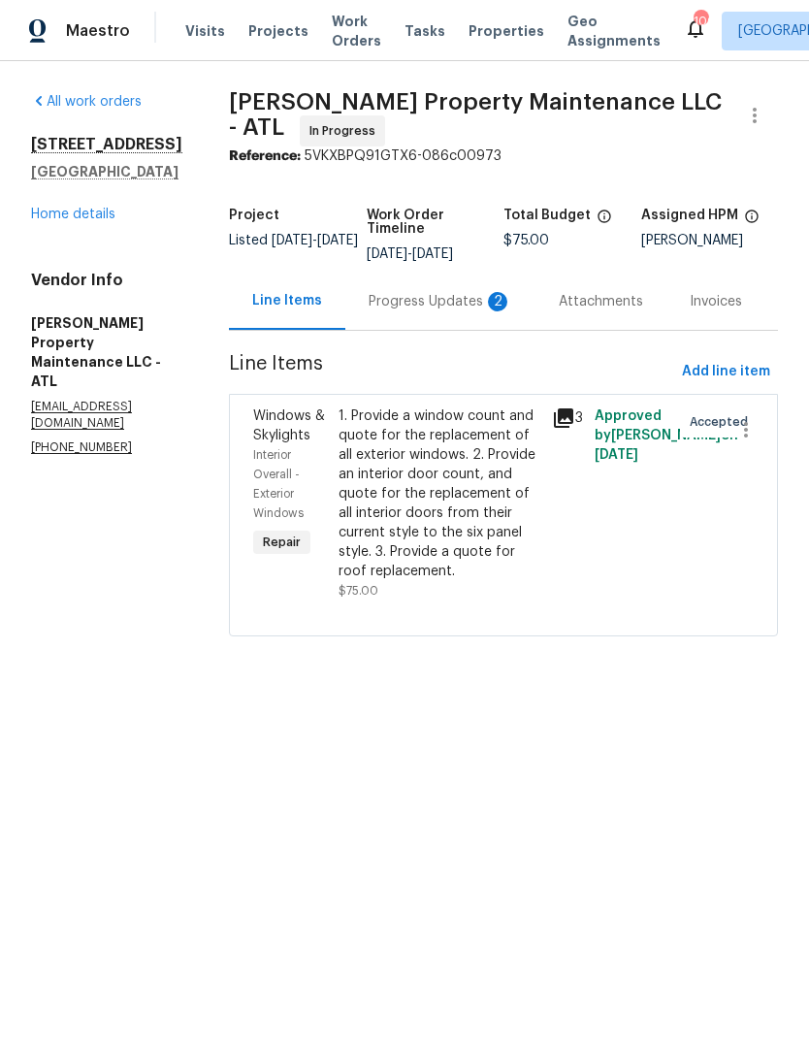
click at [454, 297] on div "Progress Updates 2" at bounding box center [441, 301] width 144 height 19
